Goal: Information Seeking & Learning: Learn about a topic

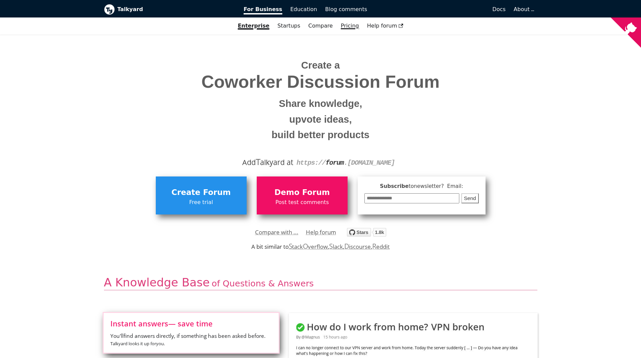
click at [355, 28] on link "Pricing" at bounding box center [350, 25] width 26 height 11
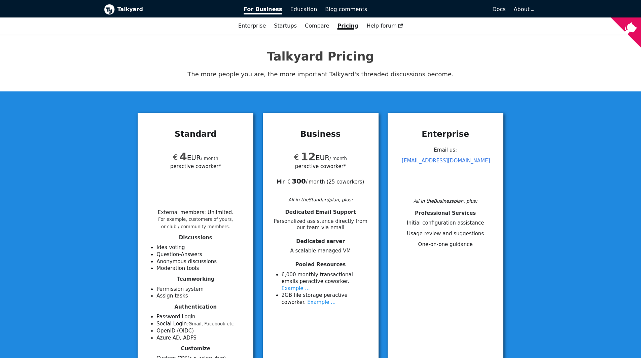
click at [131, 8] on b "Talkyard" at bounding box center [175, 9] width 117 height 9
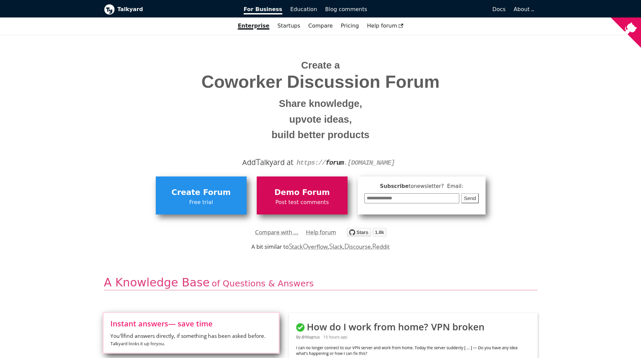
click at [314, 200] on span "Post test comments" at bounding box center [302, 202] width 84 height 9
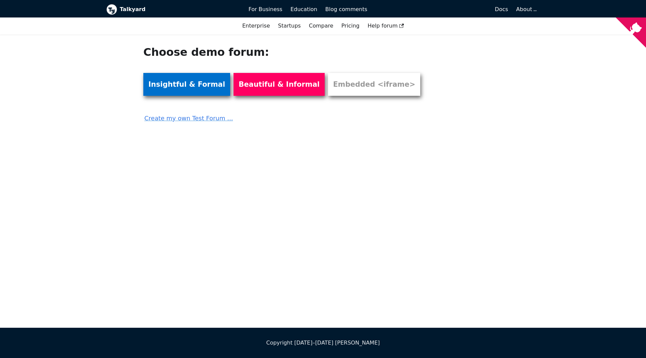
click at [202, 93] on link "Insightful & Formal" at bounding box center [186, 84] width 87 height 23
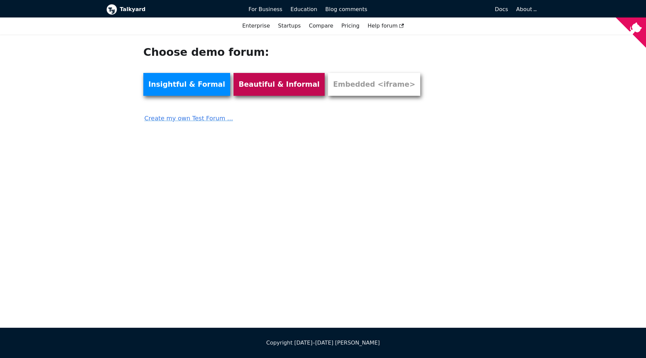
click at [272, 82] on link "Beautiful & Informal" at bounding box center [279, 84] width 91 height 23
